Goal: Information Seeking & Learning: Learn about a topic

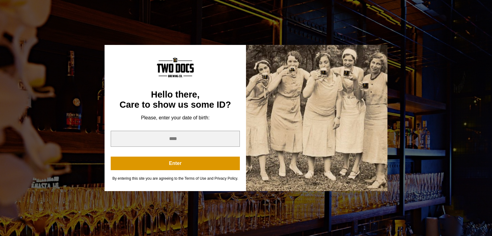
click at [373, 47] on div "You are not old enough to view this content. Try again on your 21st birthday." at bounding box center [246, 51] width 283 height 18
click at [170, 146] on input "year" at bounding box center [175, 139] width 129 height 16
type input "****"
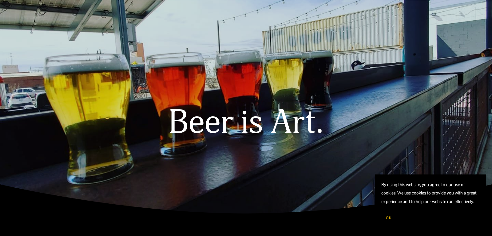
scroll to position [0, 0]
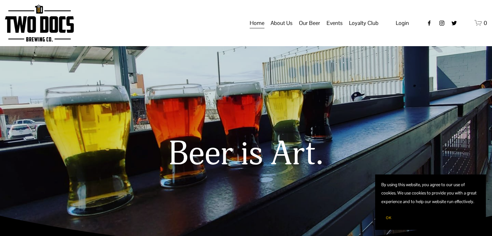
click at [0, 0] on span "Taproom Menu" at bounding box center [0, 0] width 0 height 0
click at [0, 0] on span "Raiderland RED" at bounding box center [0, 0] width 0 height 0
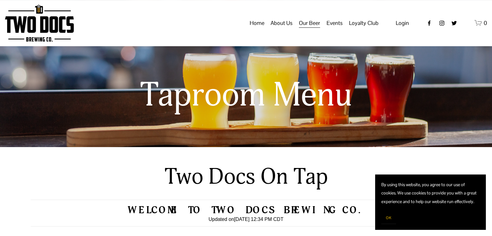
scroll to position [5, 0]
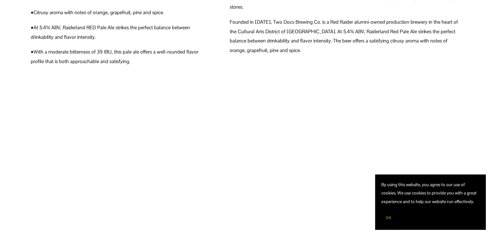
scroll to position [502, 0]
